Goal: Task Accomplishment & Management: Use online tool/utility

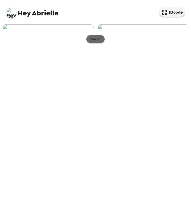
click at [93, 43] on button "See all" at bounding box center [95, 39] width 18 height 8
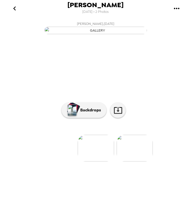
scroll to position [18, 0]
click at [127, 161] on img at bounding box center [135, 148] width 36 height 27
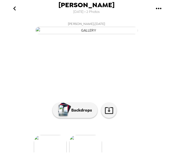
scroll to position [0, 37]
